Goal: Information Seeking & Learning: Check status

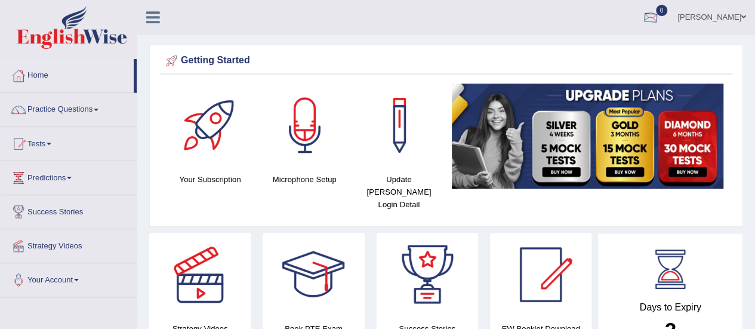
click at [660, 11] on div at bounding box center [651, 18] width 18 height 18
click at [603, 44] on link "See All Alerts" at bounding box center [579, 50] width 66 height 13
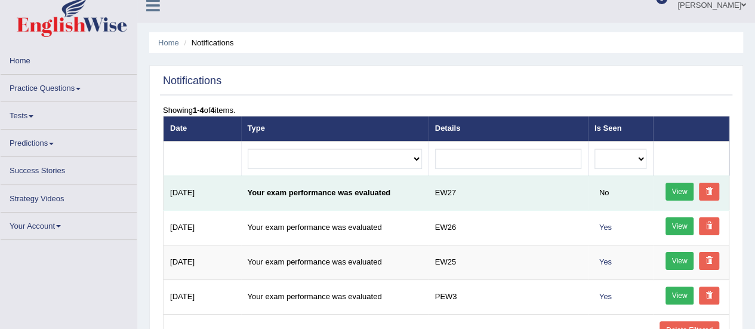
scroll to position [16, 0]
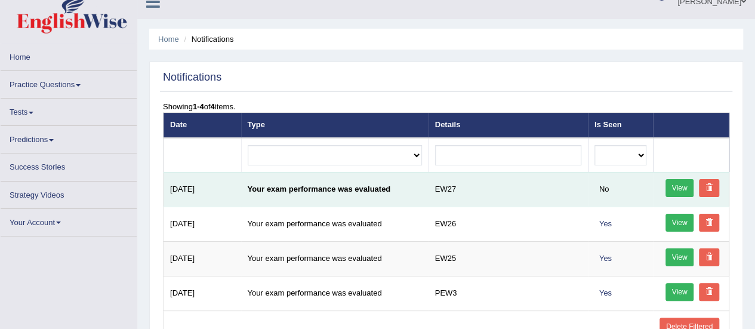
click at [692, 190] on link "View" at bounding box center [680, 188] width 29 height 18
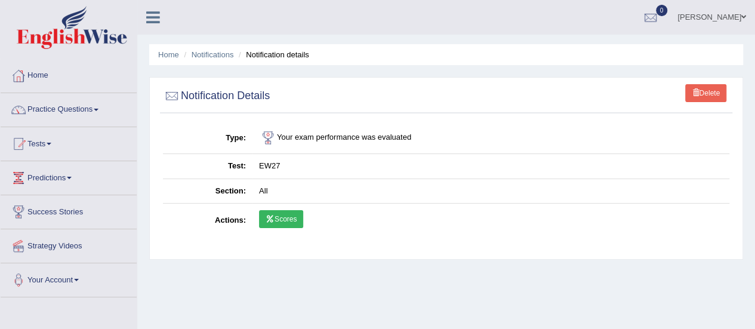
click at [285, 216] on link "Scores" at bounding box center [281, 219] width 44 height 18
click at [290, 219] on link "Scores" at bounding box center [281, 219] width 44 height 18
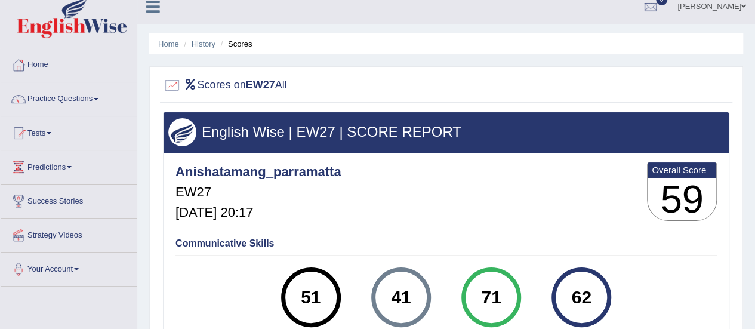
scroll to position [10, 0]
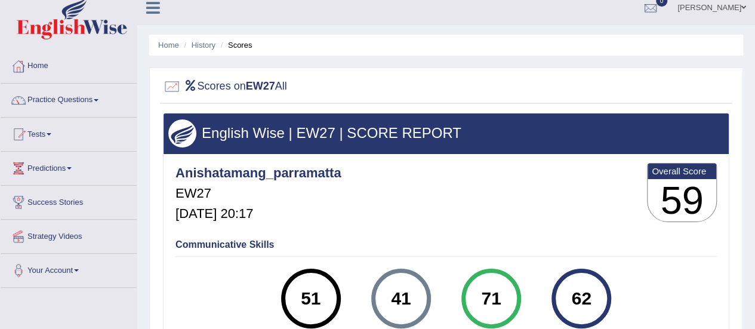
click at [204, 49] on li "History" at bounding box center [198, 44] width 35 height 11
click at [204, 44] on link "History" at bounding box center [204, 45] width 24 height 9
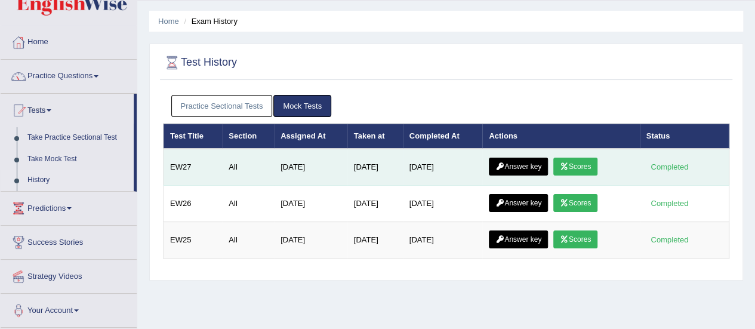
click at [528, 161] on link "Answer key" at bounding box center [518, 167] width 59 height 18
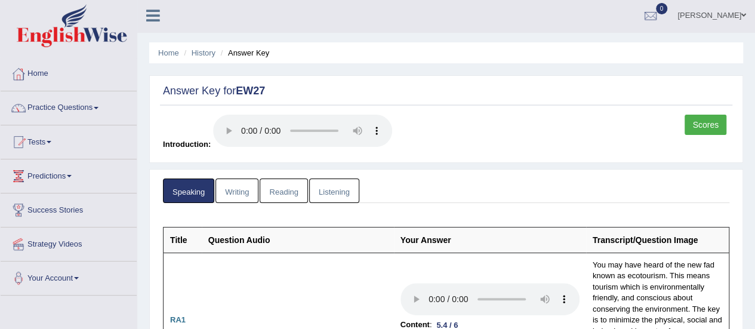
scroll to position [1, 0]
click at [204, 54] on link "History" at bounding box center [204, 53] width 24 height 9
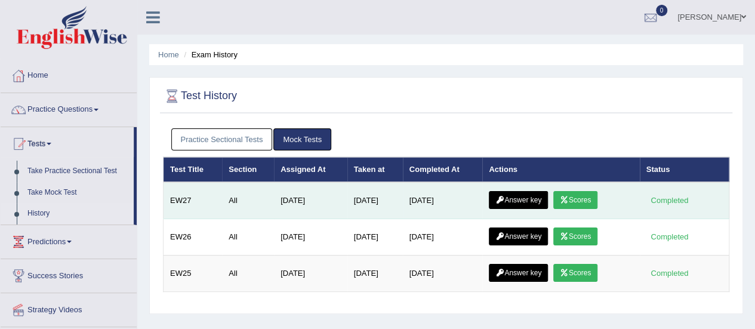
click at [537, 195] on link "Answer key" at bounding box center [518, 200] width 59 height 18
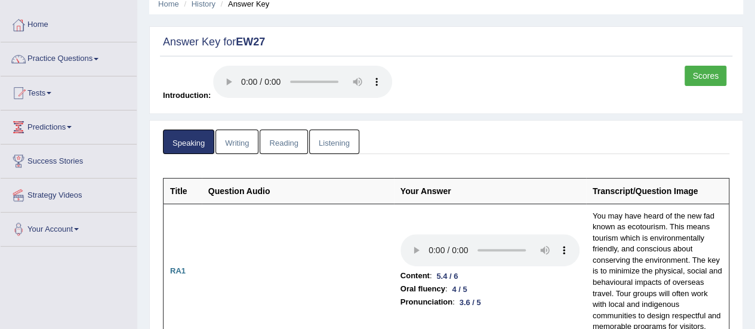
scroll to position [51, 0]
click at [243, 138] on link "Writing" at bounding box center [237, 141] width 43 height 24
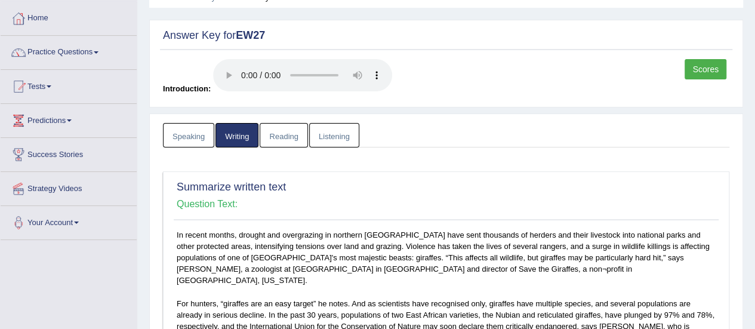
scroll to position [54, 0]
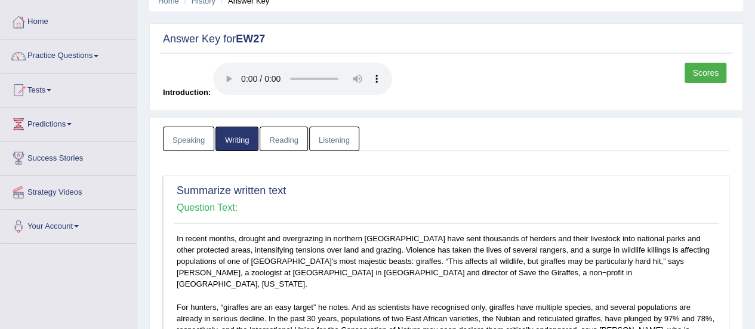
click at [277, 131] on link "Reading" at bounding box center [284, 139] width 48 height 24
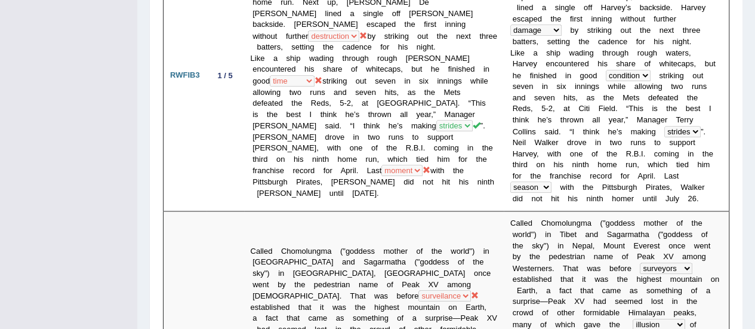
scroll to position [0, 0]
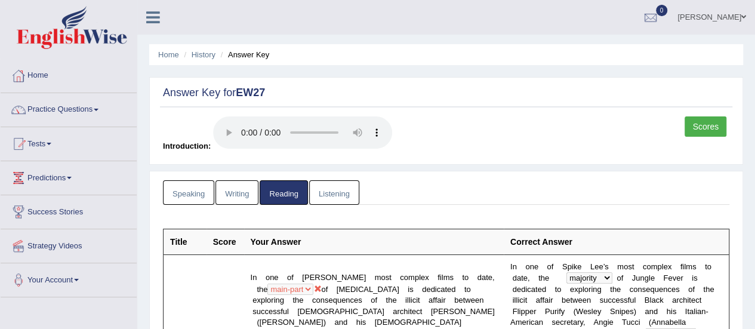
click at [333, 185] on link "Listening" at bounding box center [334, 192] width 50 height 24
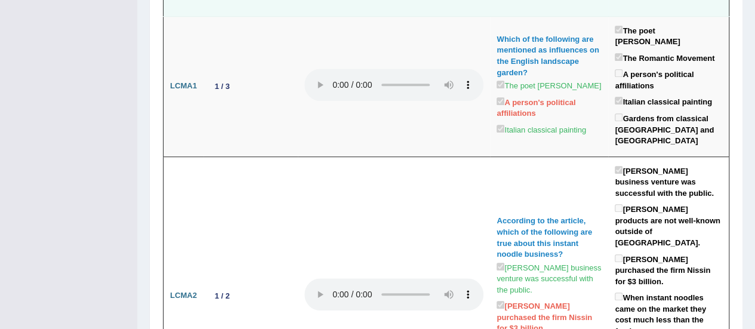
scroll to position [233, 0]
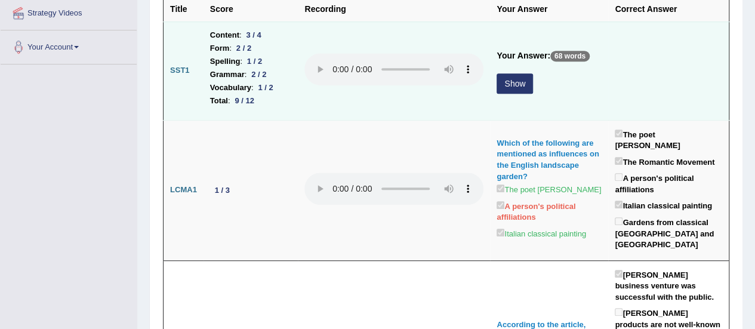
click at [515, 81] on button "Show" at bounding box center [515, 83] width 36 height 20
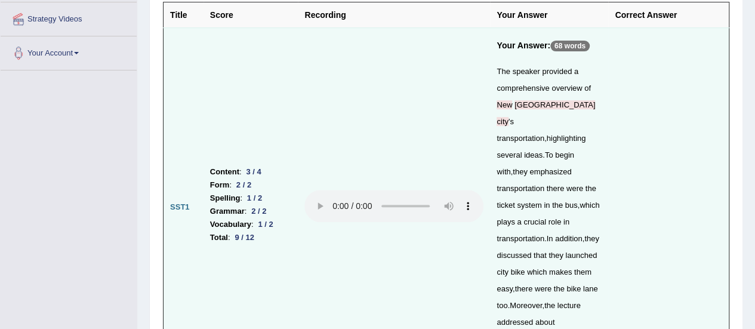
scroll to position [0, 0]
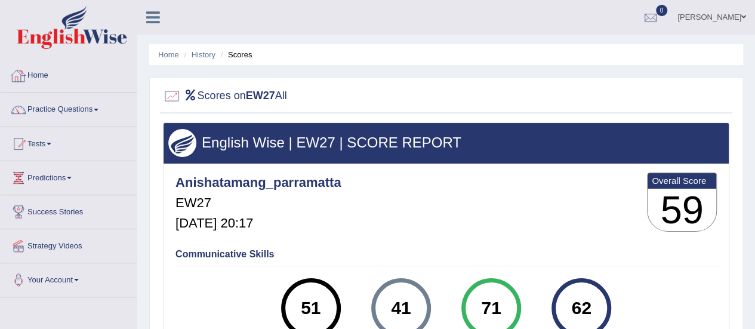
click at [44, 71] on link "Home" at bounding box center [69, 74] width 136 height 30
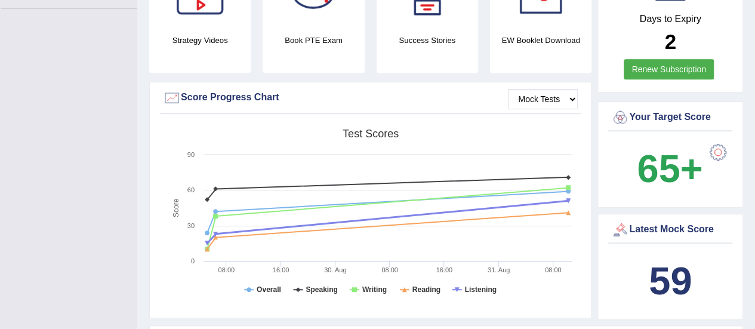
scroll to position [294, 0]
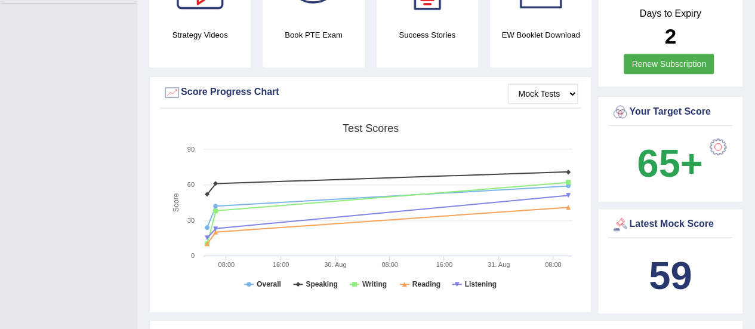
click at [515, 275] on rect at bounding box center [370, 210] width 415 height 185
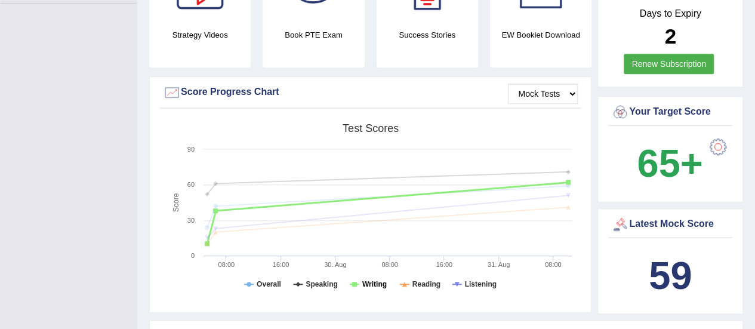
click at [362, 280] on tspan "Writing" at bounding box center [374, 284] width 24 height 8
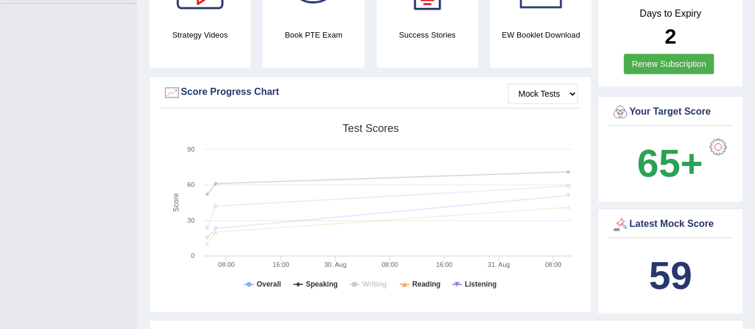
click at [362, 280] on tspan "Writing" at bounding box center [374, 284] width 24 height 8
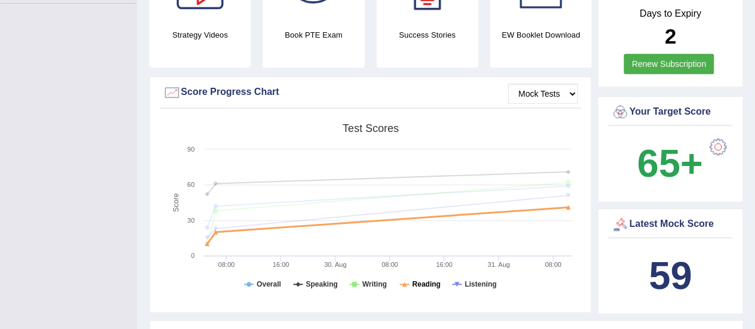
click at [423, 280] on tspan "Reading" at bounding box center [427, 284] width 28 height 8
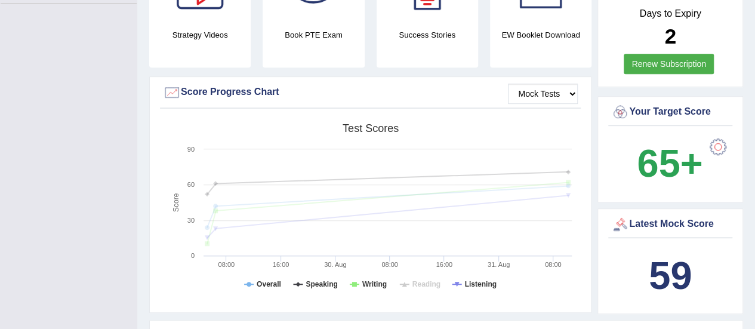
click at [423, 280] on tspan "Reading" at bounding box center [427, 284] width 28 height 8
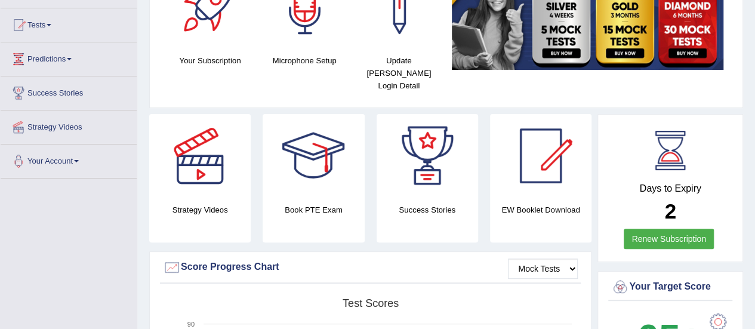
scroll to position [0, 0]
